Goal: Contribute content

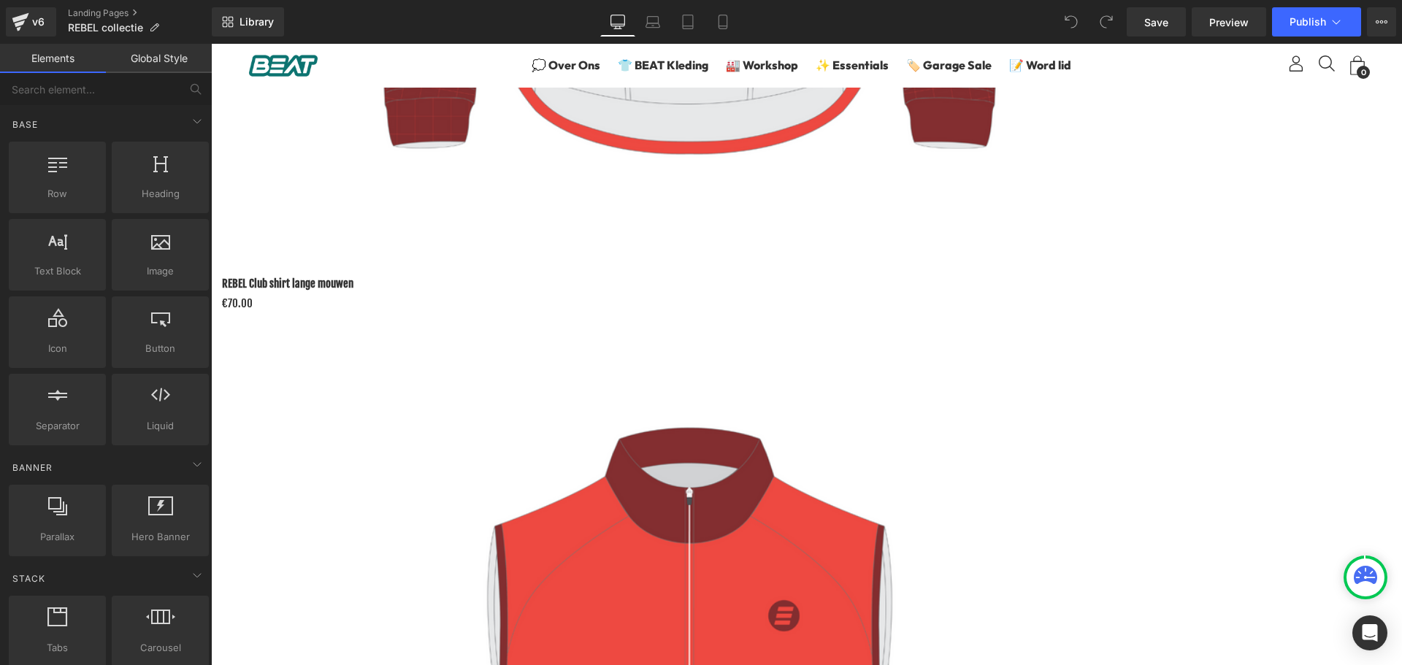
scroll to position [3639, 0]
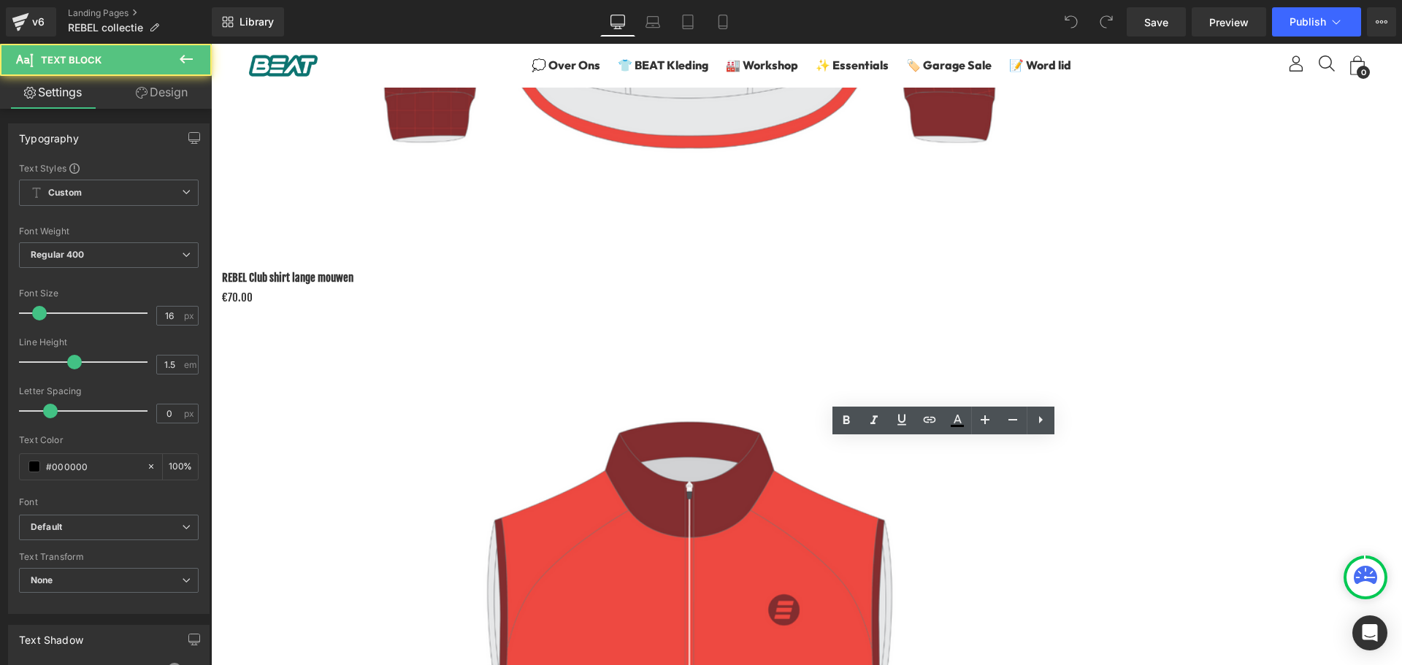
drag, startPoint x: 767, startPoint y: 503, endPoint x: 654, endPoint y: 444, distance: 127.7
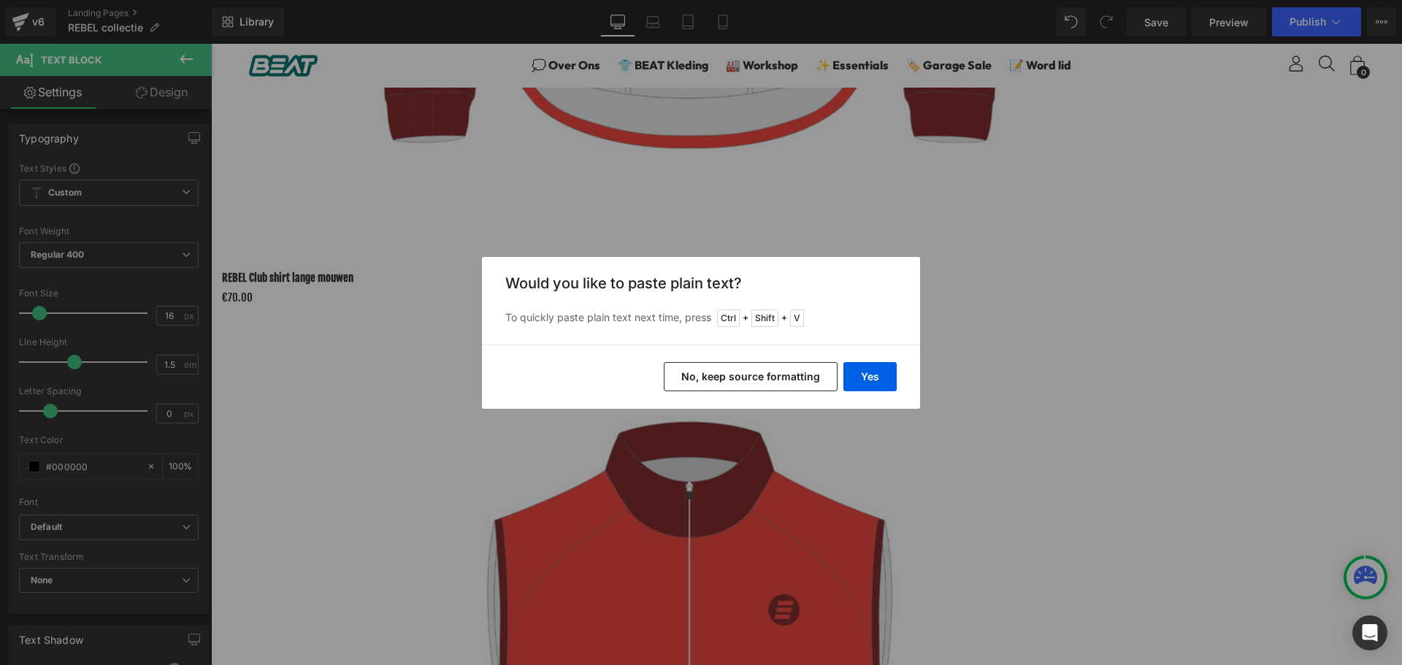
click at [800, 373] on button "No, keep source formatting" at bounding box center [751, 376] width 174 height 29
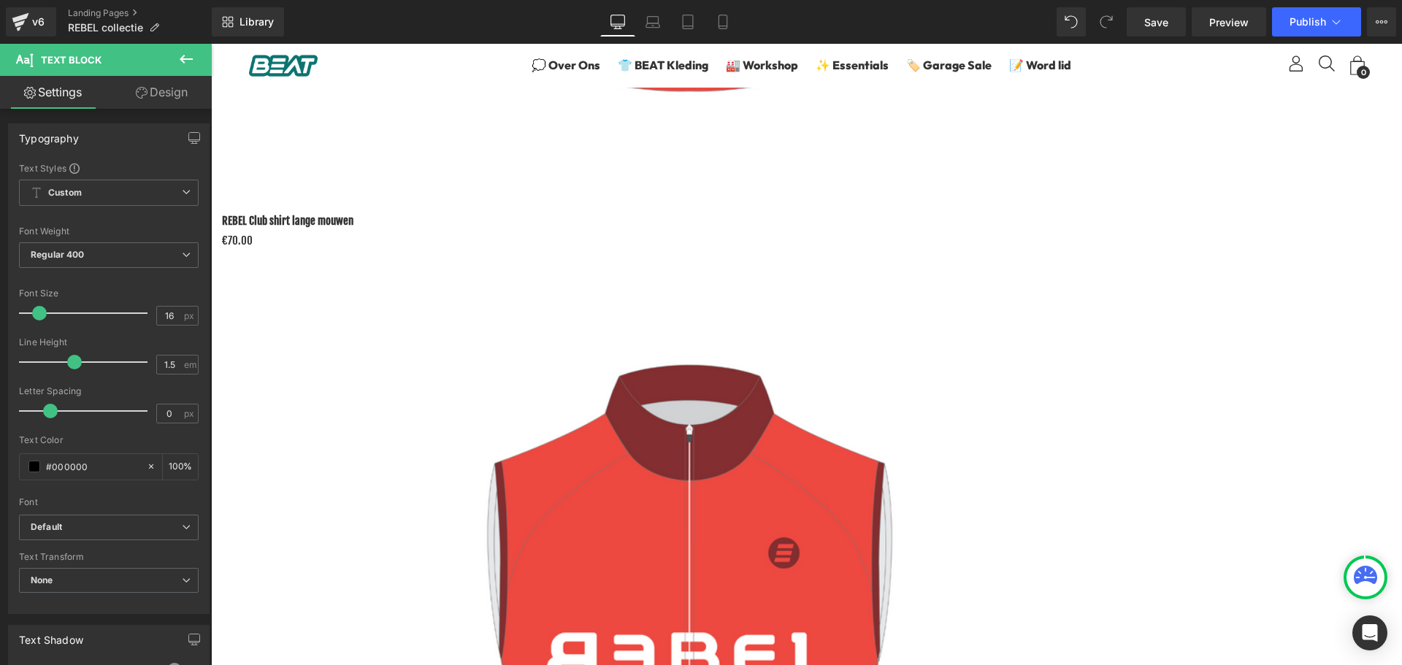
scroll to position [3697, 0]
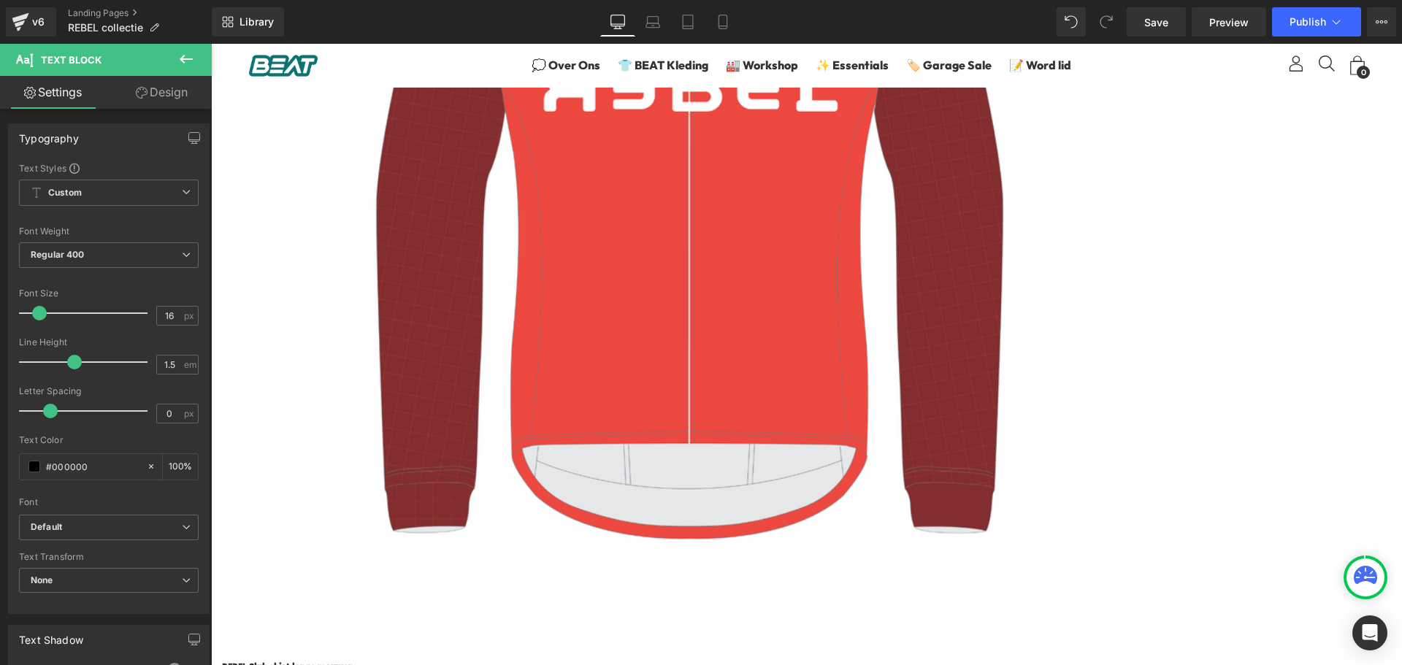
scroll to position [3248, 0]
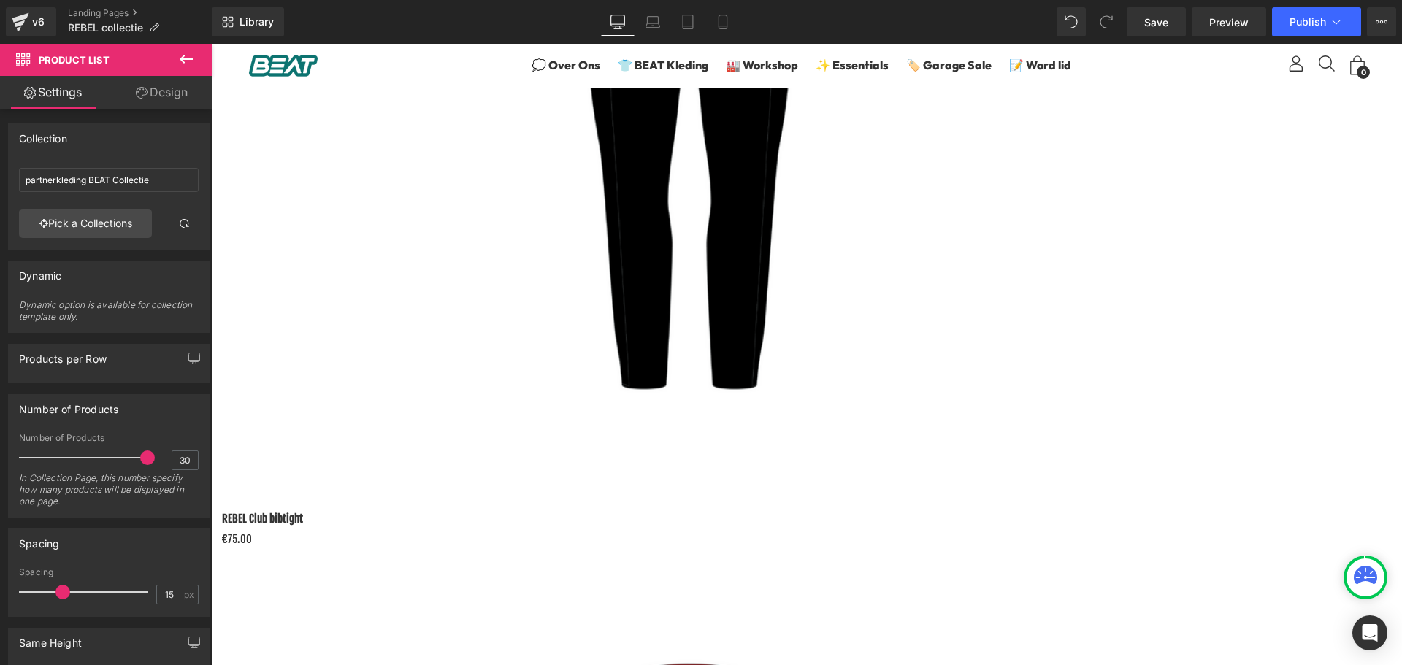
scroll to position [2375, 0]
click at [1289, 23] on button "Publish" at bounding box center [1316, 21] width 89 height 29
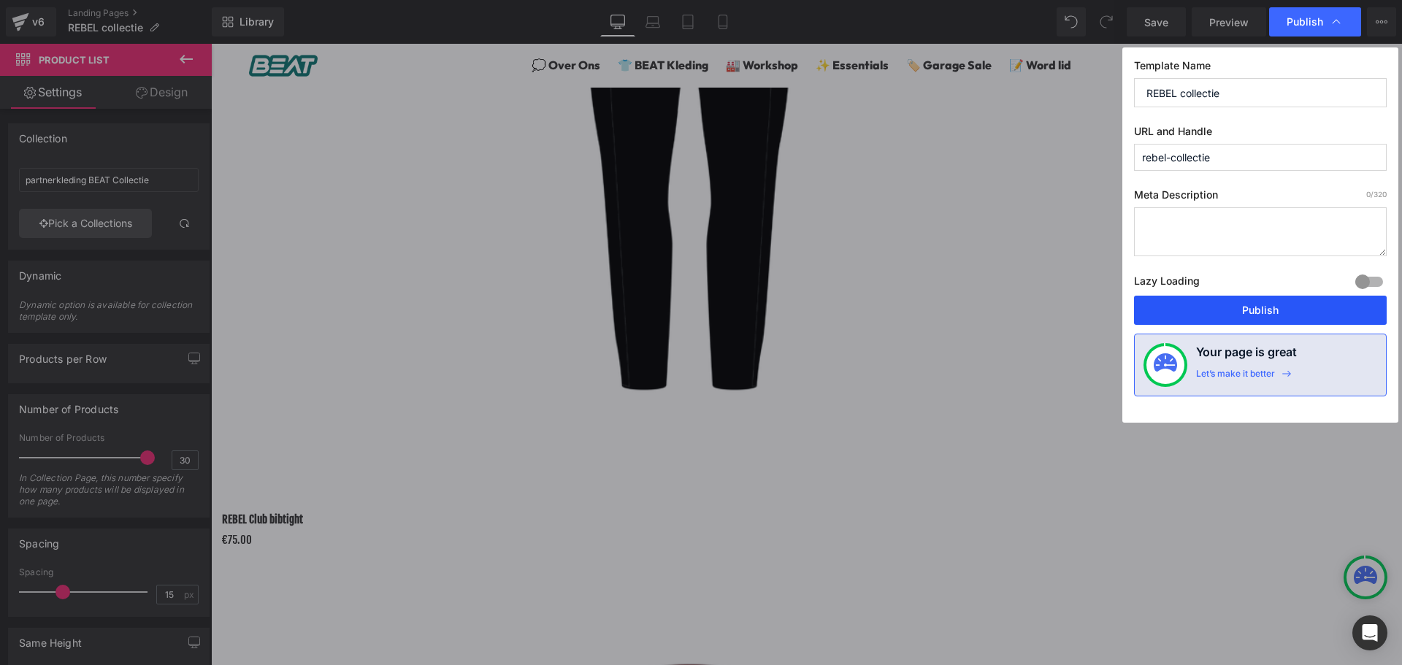
click at [1192, 313] on button "Publish" at bounding box center [1260, 310] width 253 height 29
